Goal: Task Accomplishment & Management: Complete application form

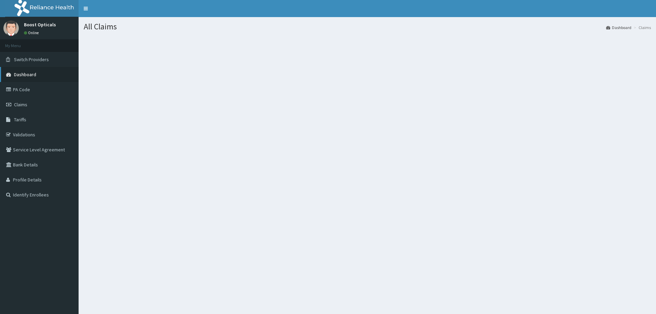
click at [32, 74] on span "Dashboard" at bounding box center [25, 74] width 22 height 6
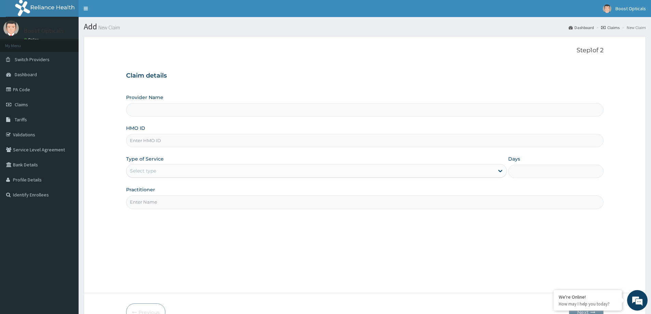
type input "Boost Opticals"
click at [162, 139] on input "HMO ID" at bounding box center [365, 140] width 478 height 13
type input "FAH/10016/A"
click at [22, 121] on span "Tariffs" at bounding box center [21, 120] width 12 height 6
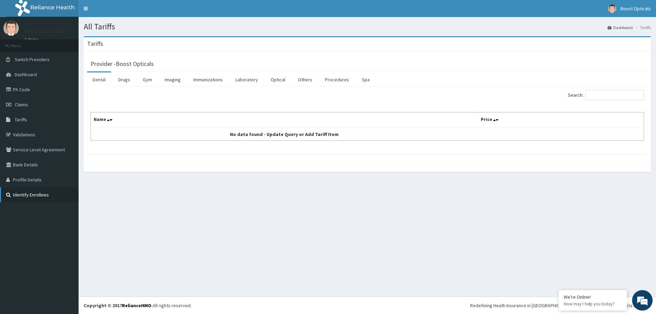
click at [24, 196] on link "Identify Enrollees" at bounding box center [39, 194] width 79 height 15
